Goal: Information Seeking & Learning: Learn about a topic

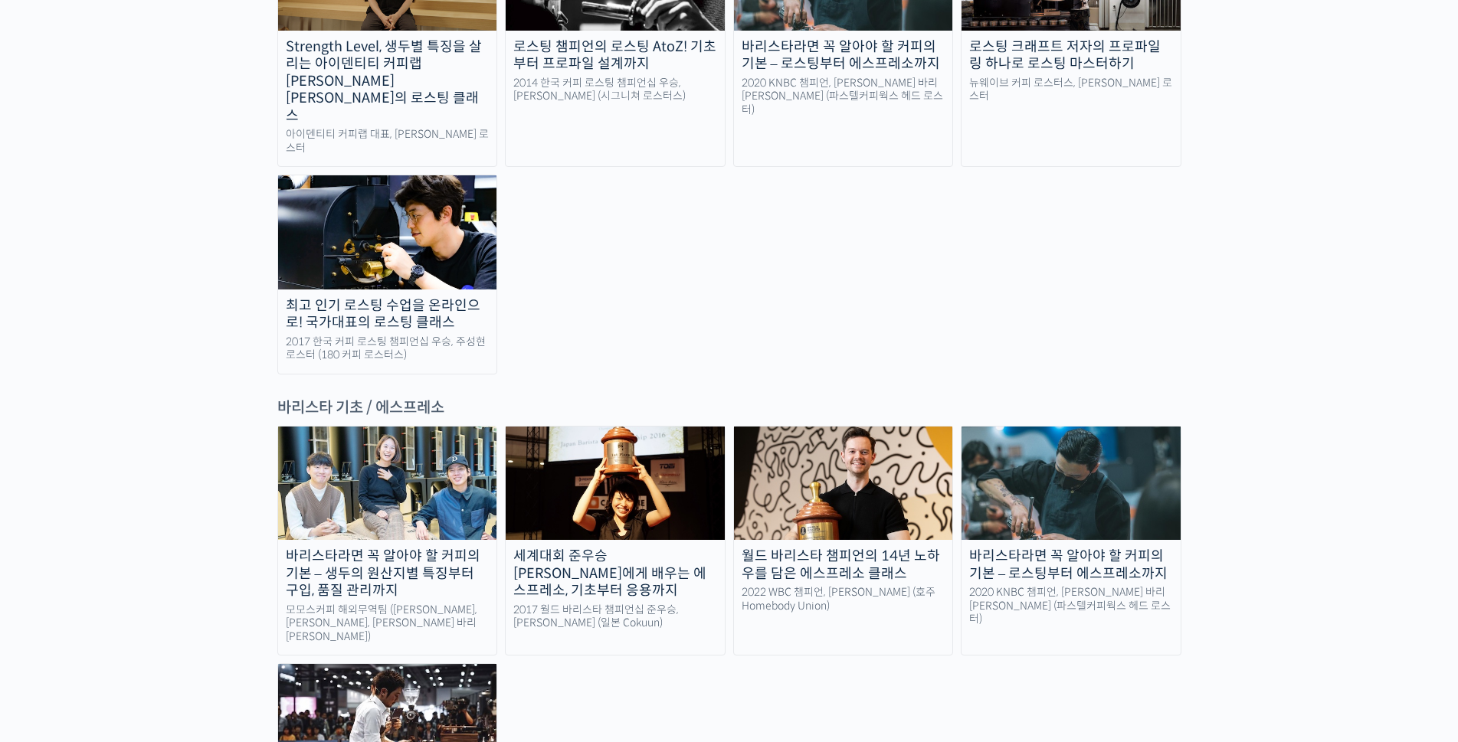
scroll to position [1781, 0]
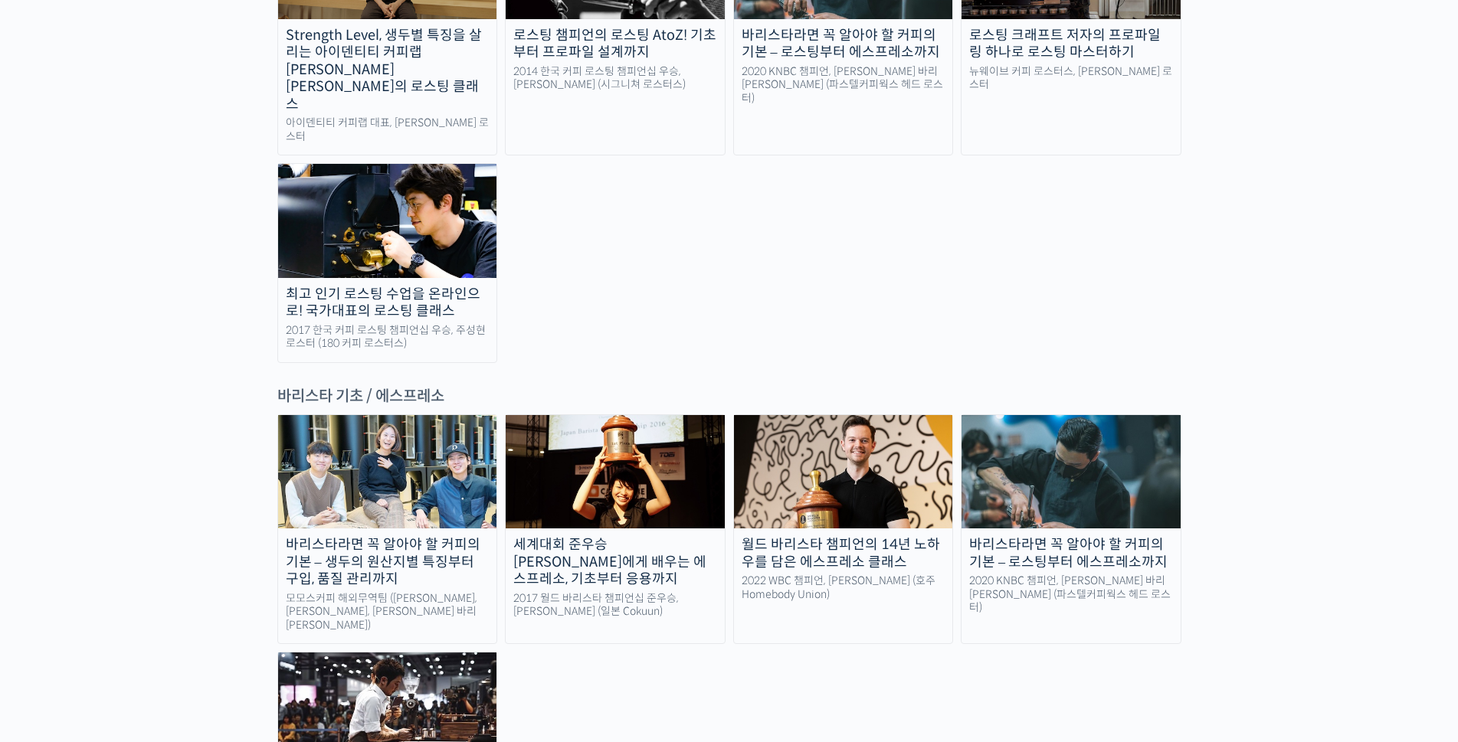
click at [391, 653] on img at bounding box center [387, 709] width 219 height 113
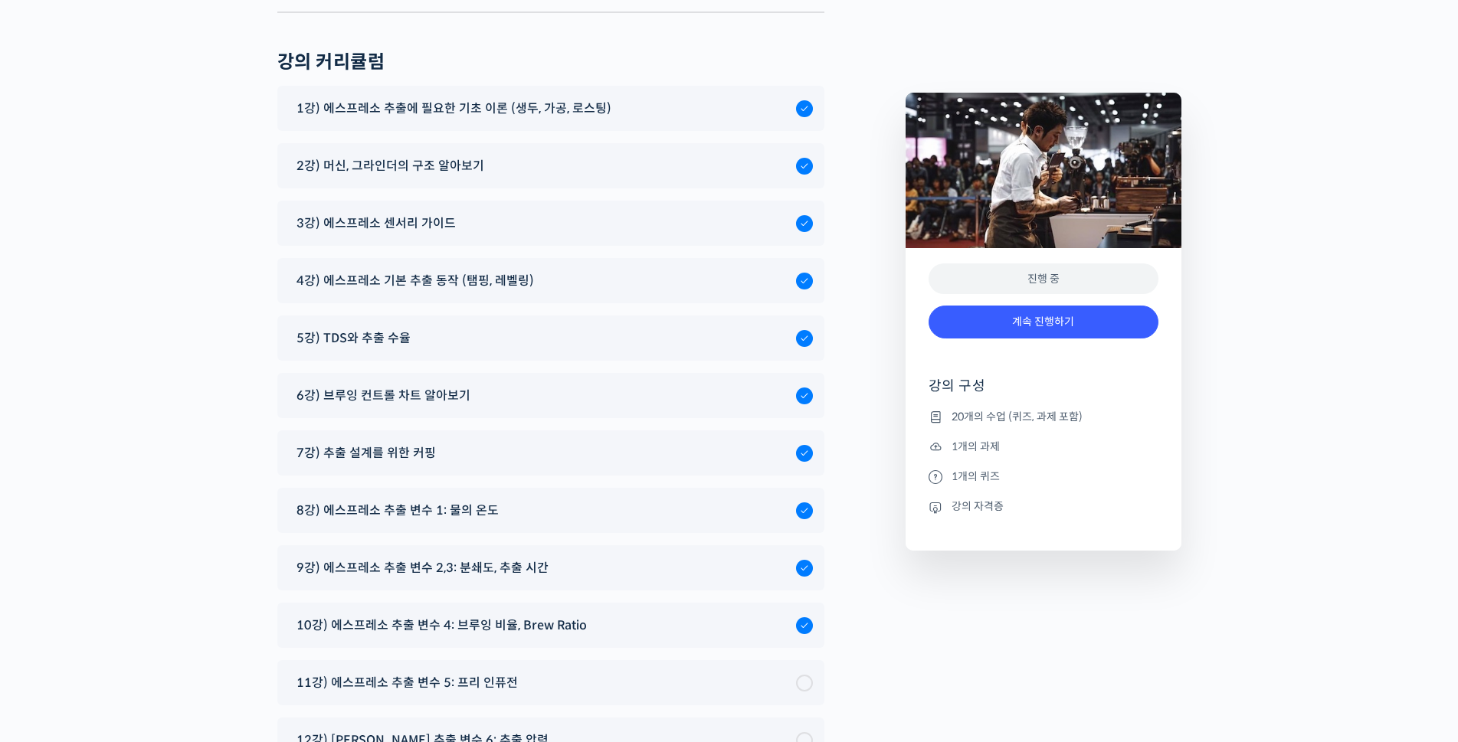
scroll to position [7909, 0]
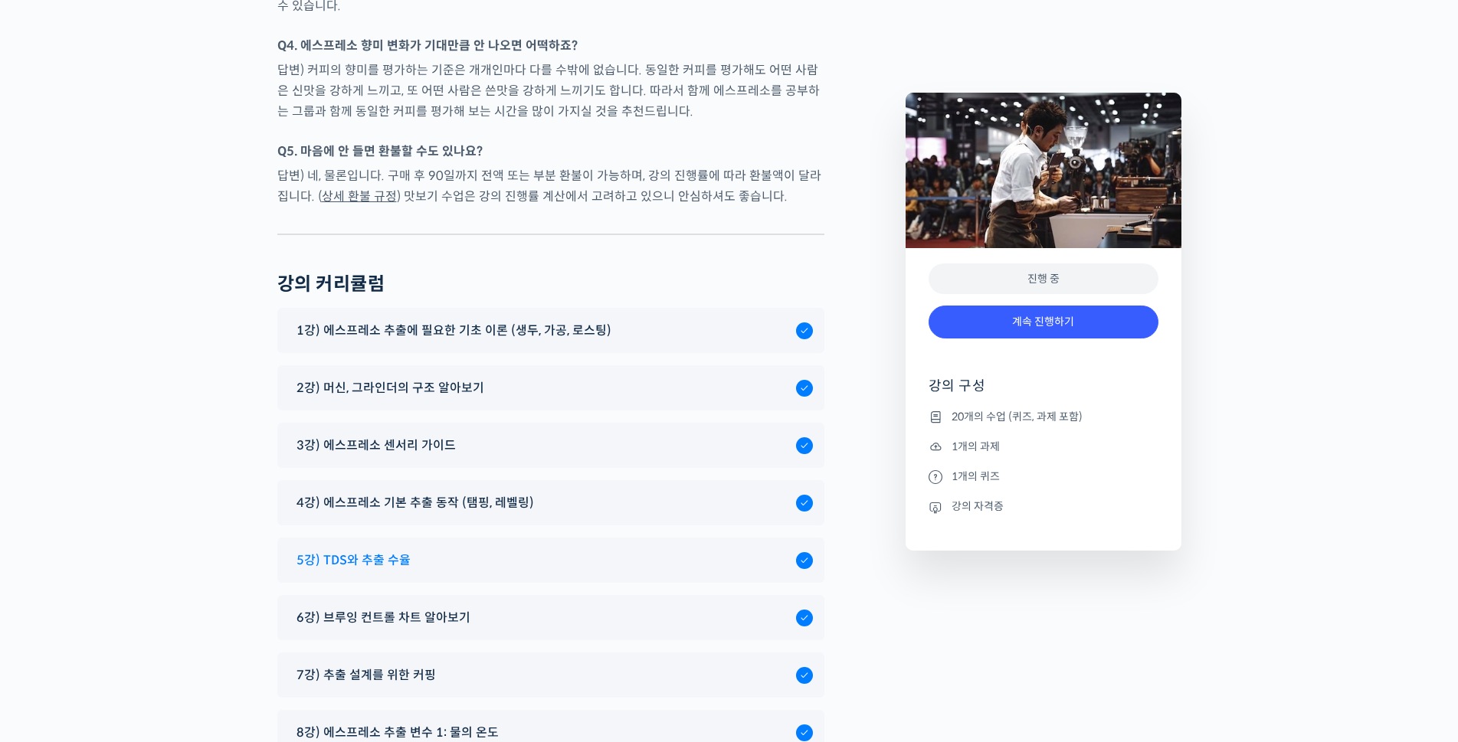
click at [369, 550] on span "5강) TDS와 추출 수율" at bounding box center [353, 560] width 114 height 21
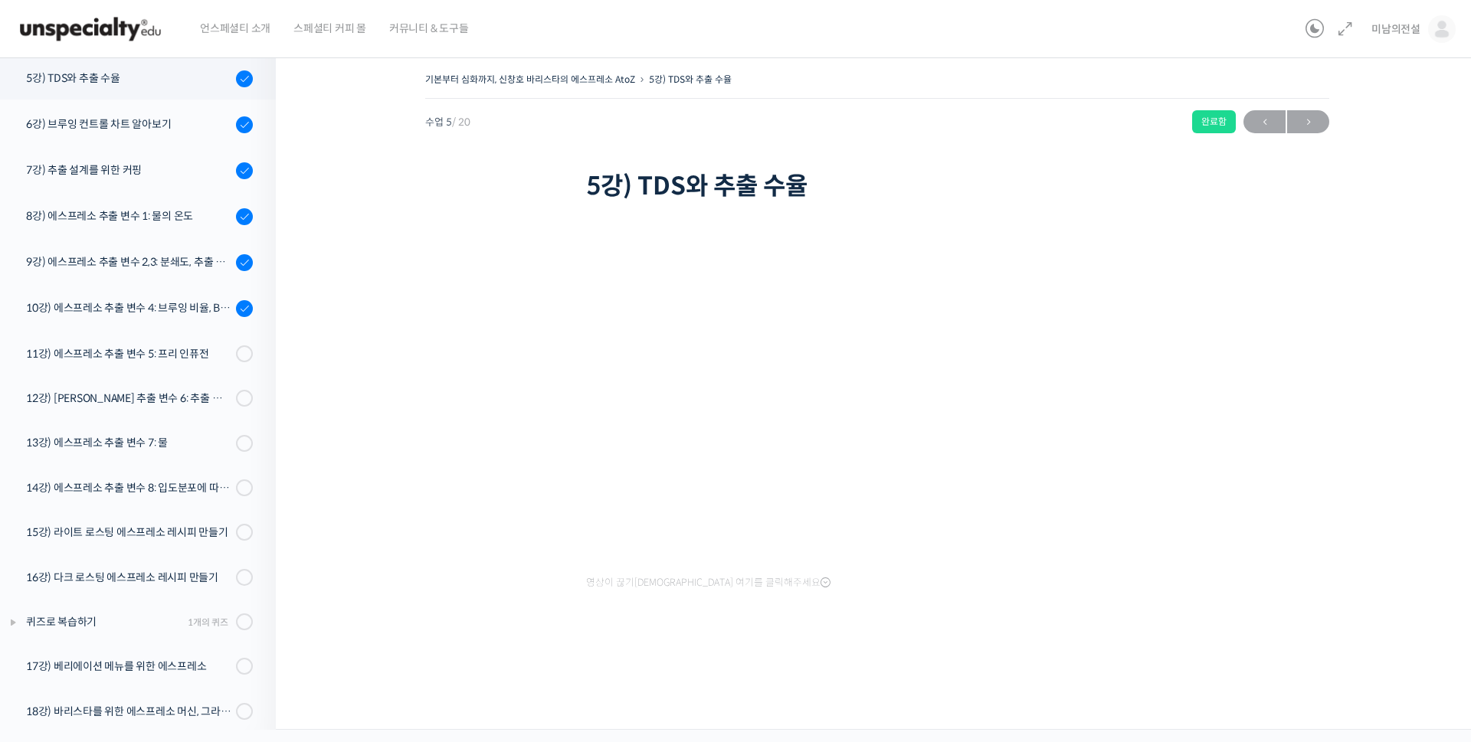
click at [363, 473] on div "기본부터 심화까지, 신창호 바리스타의 에스프레소 AtoZ 5강) TDS와 추출 수율 완료함 수업 5 / 20 완료함 ← 이전 다음 → 5강) …" at bounding box center [876, 366] width 1049 height 595
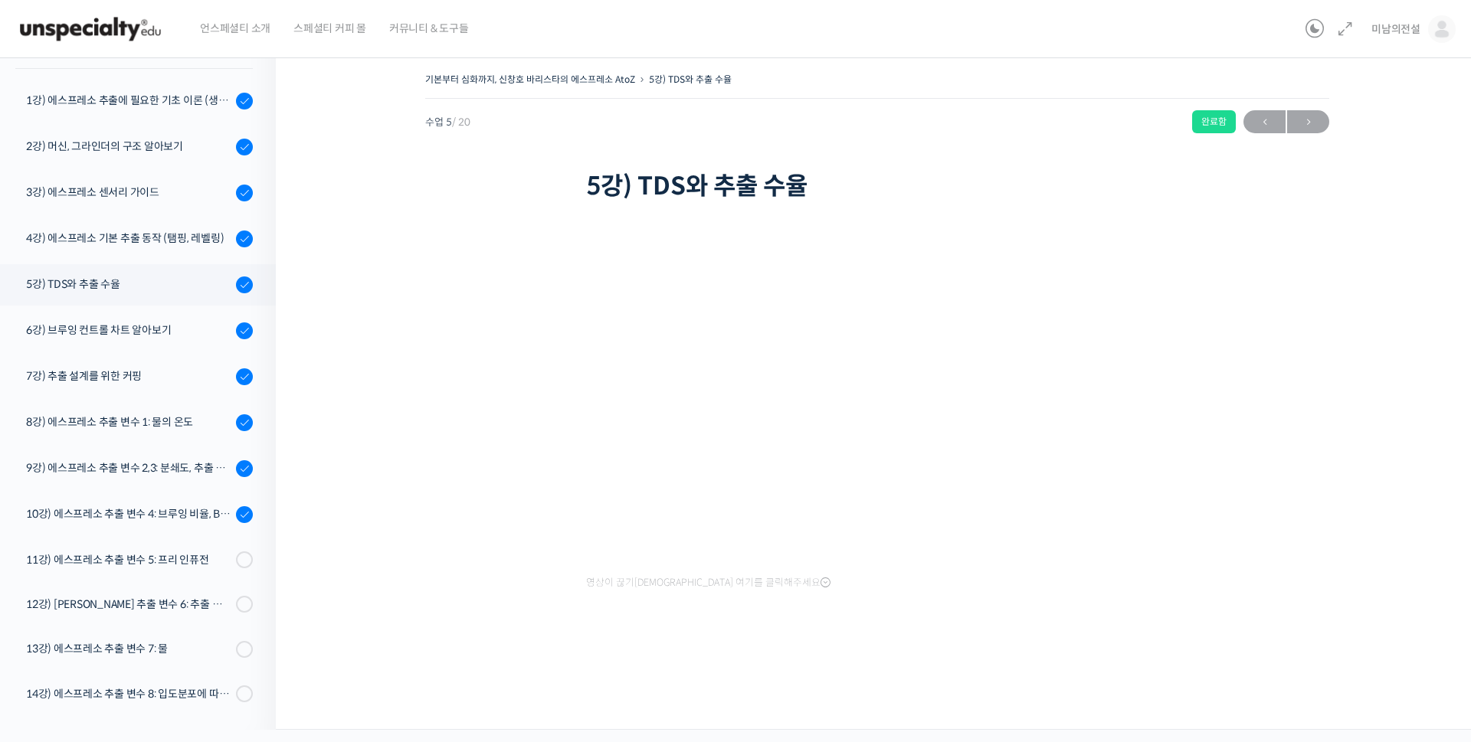
scroll to position [171, 0]
click at [126, 192] on div "3강) 에스프레소 센서리 가이드" at bounding box center [128, 194] width 205 height 17
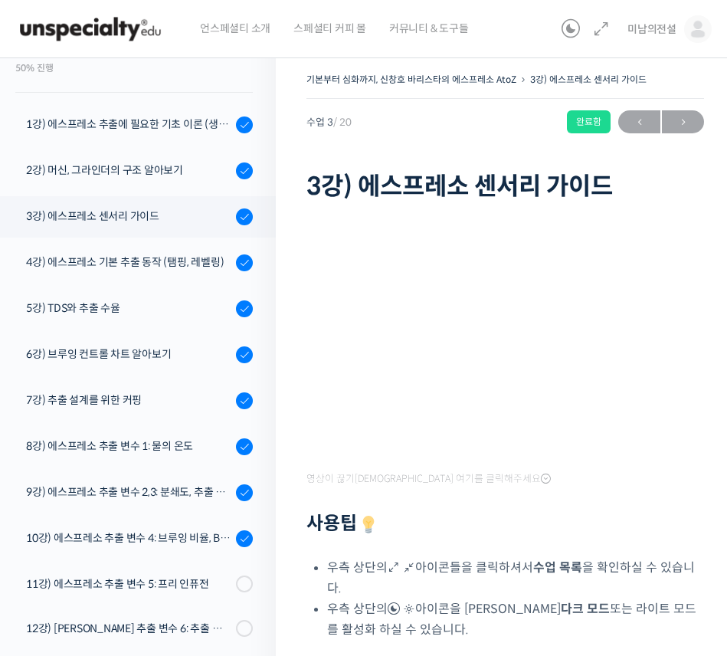
click at [509, 123] on div "수업 3 / 20 완료함 ← 이전 다음 →" at bounding box center [505, 121] width 398 height 23
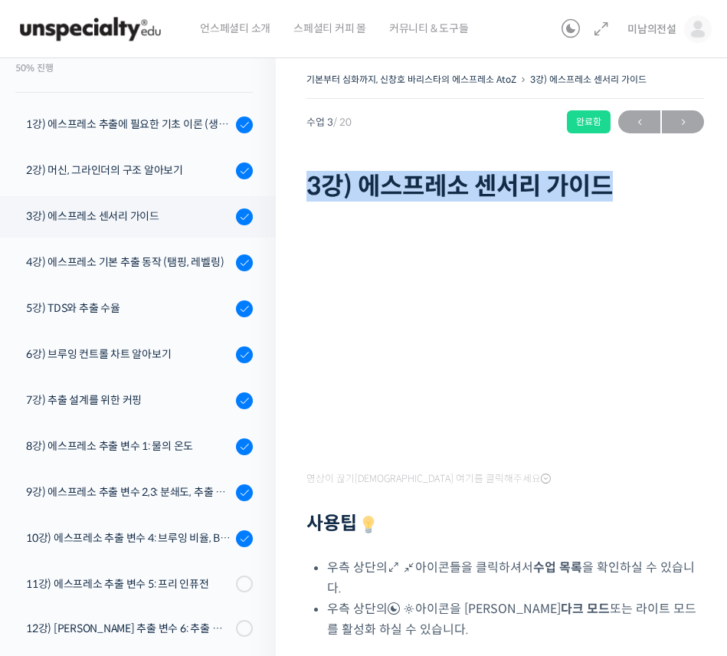
drag, startPoint x: 633, startPoint y: 185, endPoint x: 310, endPoint y: 191, distance: 323.3
click at [310, 191] on h1 "3강) 에스프레소 센서리 가이드" at bounding box center [505, 186] width 398 height 29
drag, startPoint x: 325, startPoint y: 198, endPoint x: 355, endPoint y: 187, distance: 32.7
copy h1 "3강) 에스프레소 센서리 가이드"
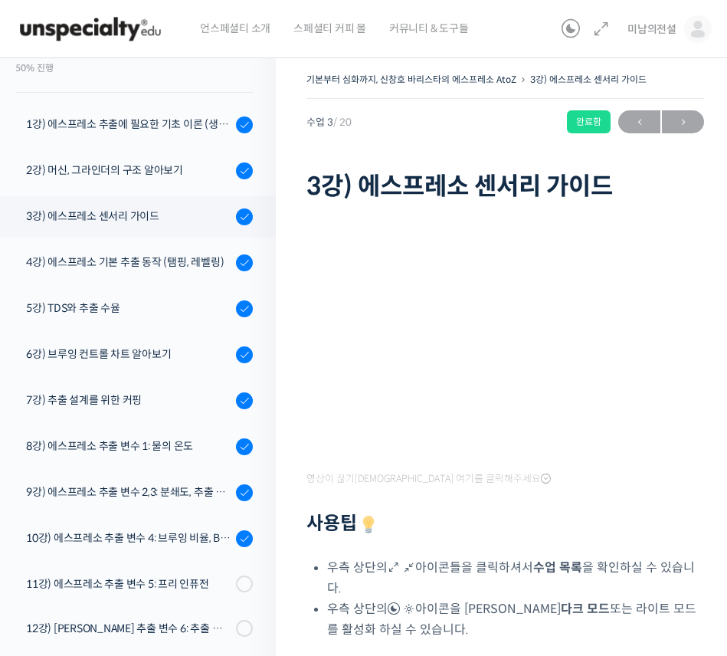
click at [452, 125] on div "수업 3 / 20 완료함 ← 이전 다음 →" at bounding box center [505, 121] width 398 height 23
